Goal: Manage account settings

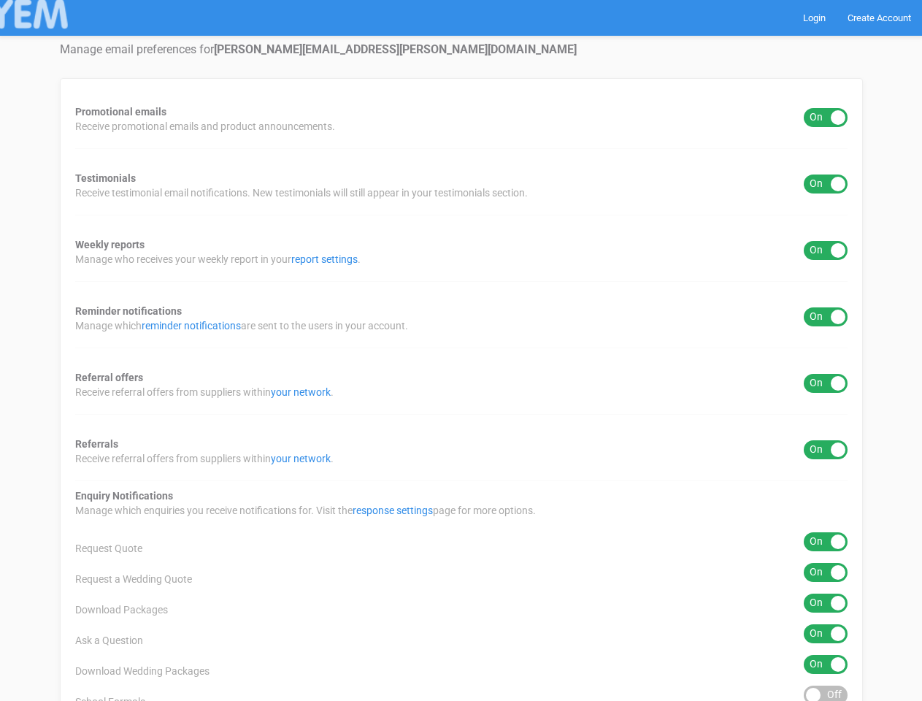
click at [461, 350] on div "Promotional emails ON OFF Receive promotional emails and product announcements.…" at bounding box center [461, 588] width 803 height 1021
click at [825, 117] on div "ON OFF" at bounding box center [826, 117] width 44 height 19
click at [825, 184] on div "ON OFF" at bounding box center [826, 183] width 44 height 19
click at [825, 250] on div "ON OFF" at bounding box center [826, 250] width 44 height 19
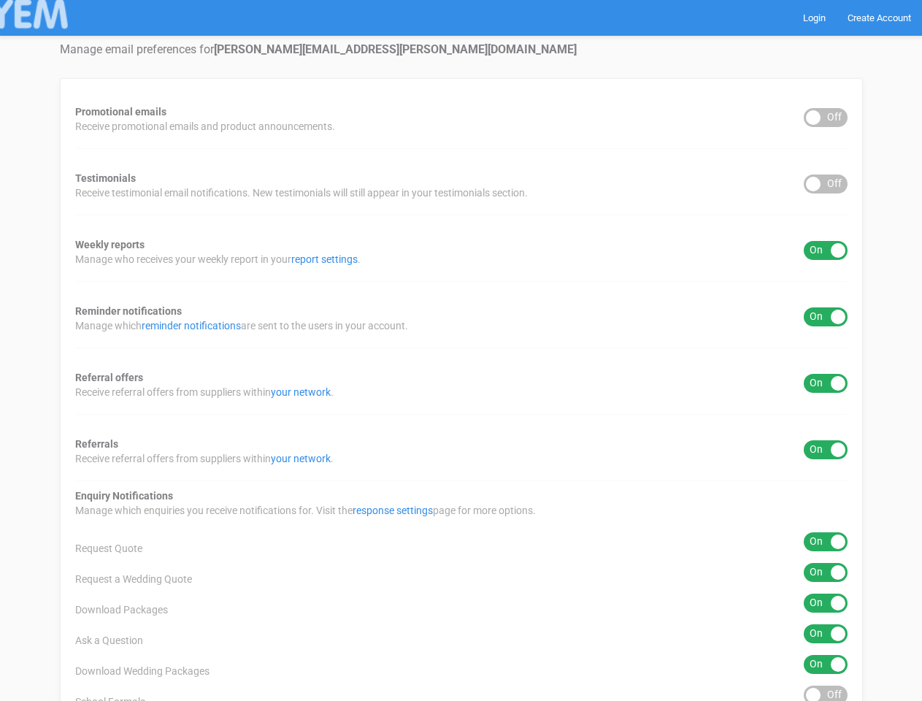
click at [825, 317] on div "ON OFF" at bounding box center [826, 316] width 44 height 19
click at [825, 383] on div "ON OFF" at bounding box center [826, 383] width 44 height 19
click at [825, 450] on div "ON OFF" at bounding box center [826, 449] width 44 height 19
click at [825, 542] on div "ON OFF" at bounding box center [826, 541] width 44 height 19
click at [825, 572] on div "ON OFF" at bounding box center [826, 572] width 44 height 19
